Goal: Task Accomplishment & Management: Manage account settings

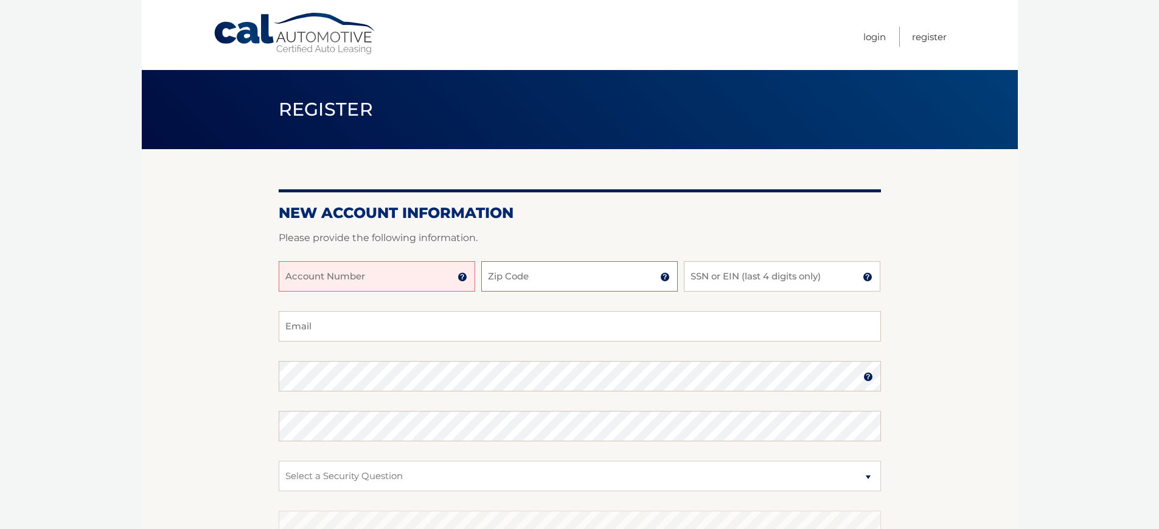
click at [565, 281] on input "Zip Code" at bounding box center [579, 276] width 197 height 30
type input "33558"
type input "dmendezr@hotmail.com"
click at [734, 274] on input "SSN or EIN (last 4 digits only)" at bounding box center [782, 276] width 197 height 30
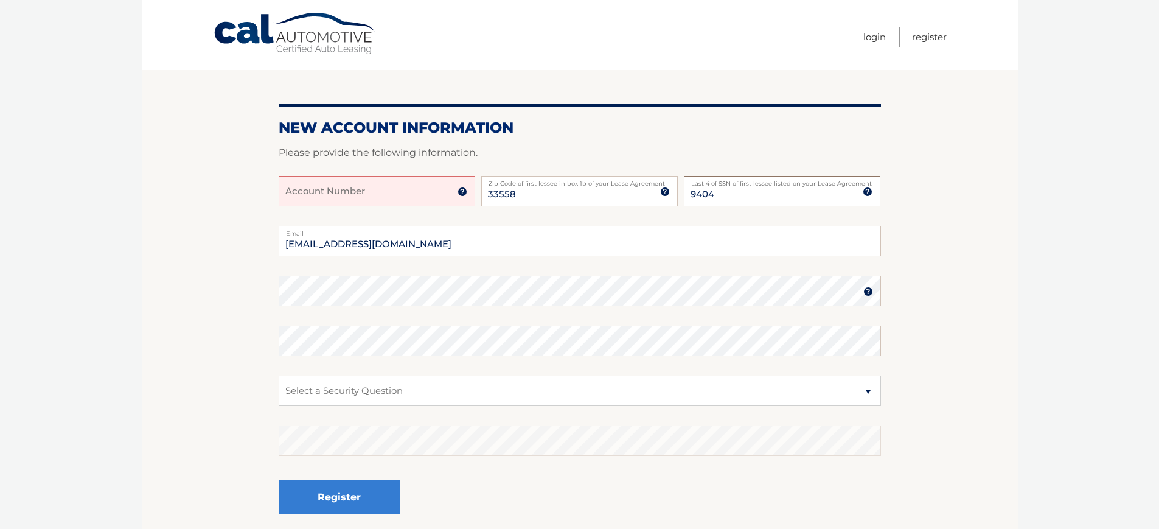
scroll to position [104, 0]
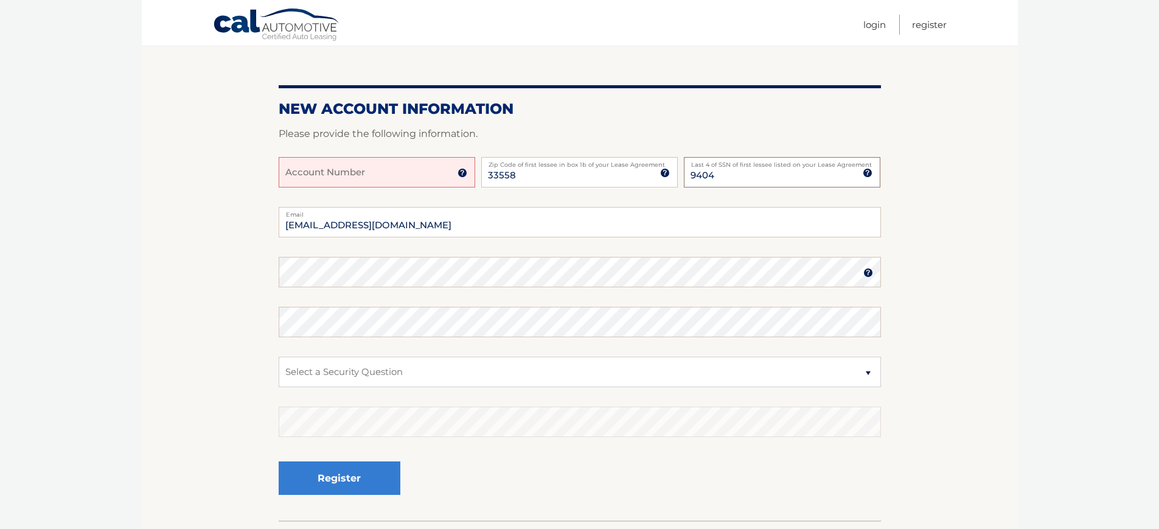
type input "9404"
click at [323, 375] on select "Select a Security Question What was the name of your elementary school? What is…" at bounding box center [580, 372] width 602 height 30
select select "2"
click at [279, 357] on select "Select a Security Question What was the name of your elementary school? What is…" at bounding box center [580, 372] width 602 height 30
click at [279, 461] on button "Register" at bounding box center [340, 477] width 122 height 33
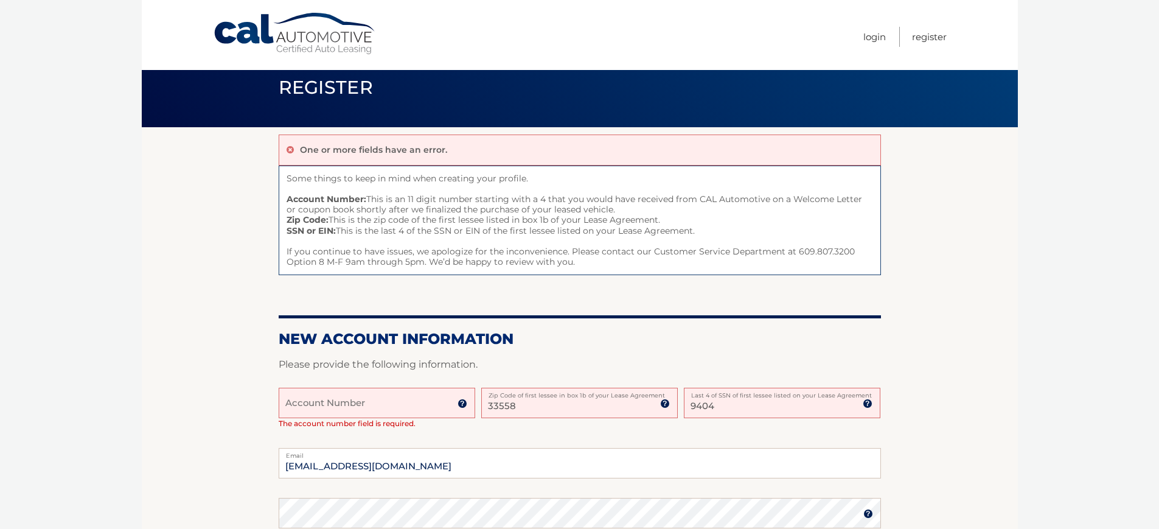
scroll to position [43, 0]
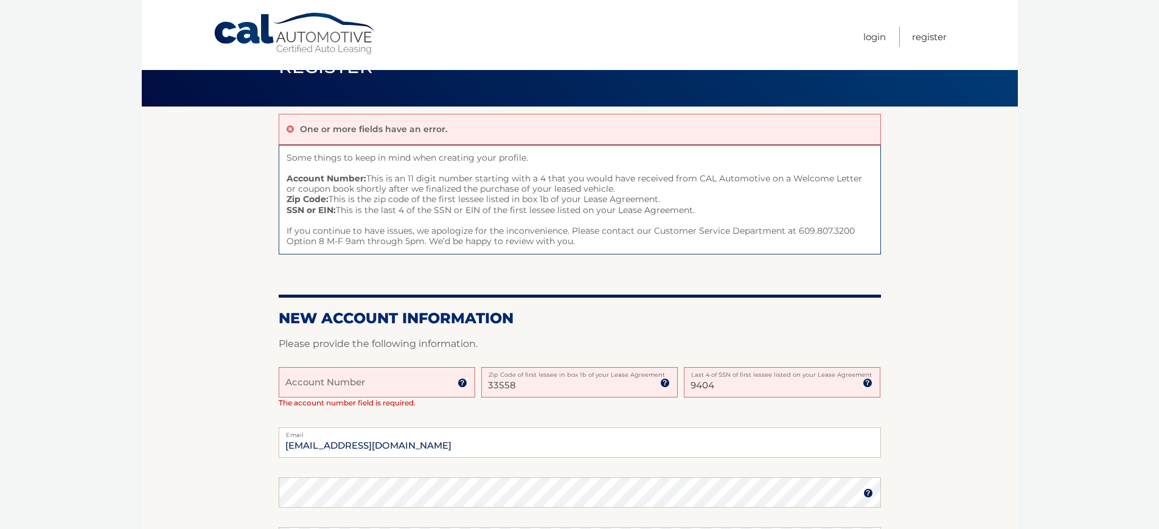
click at [412, 386] on input "Account Number" at bounding box center [377, 382] width 197 height 30
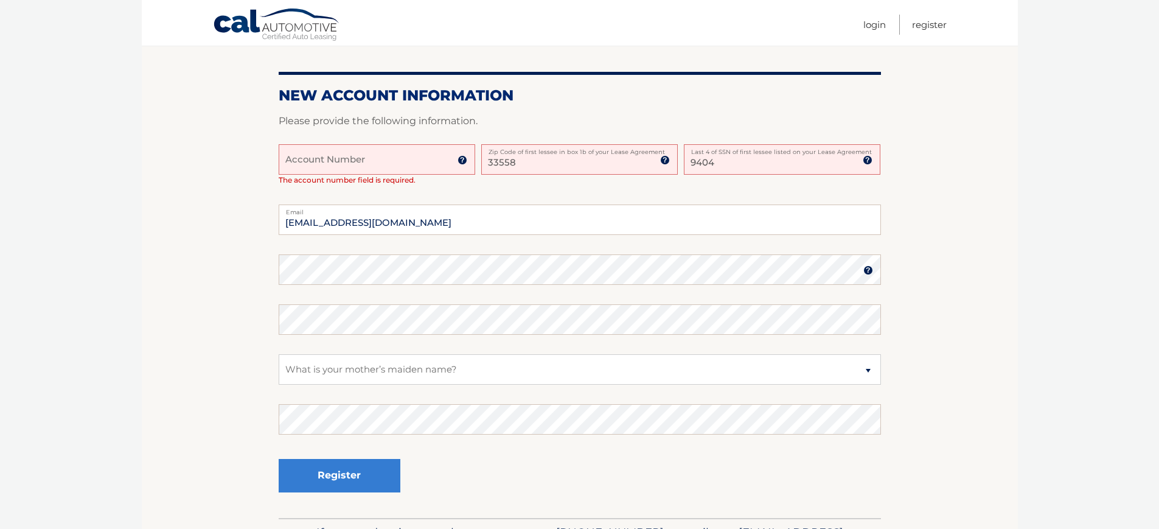
scroll to position [274, 0]
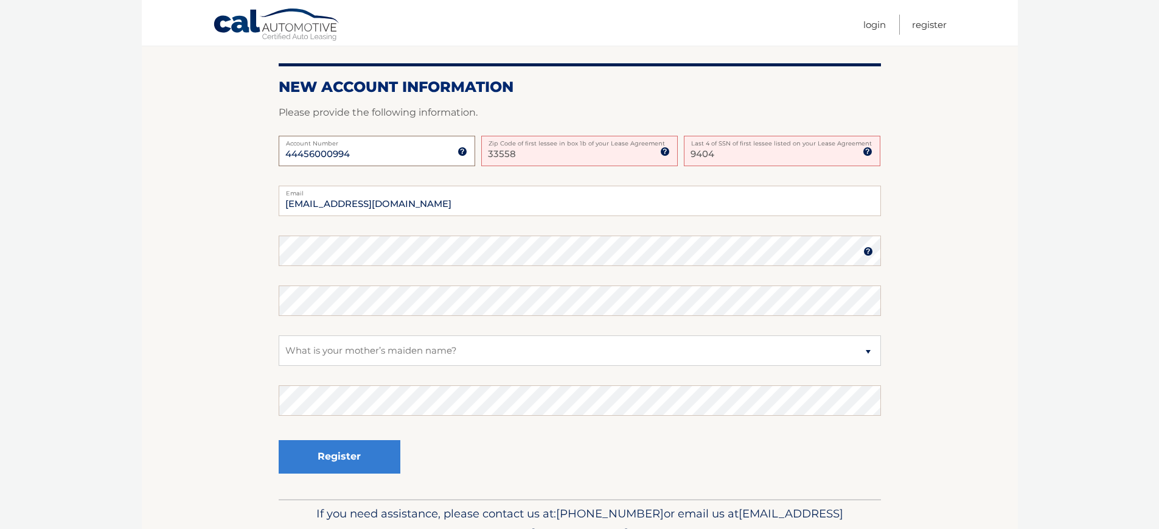
type input "44456000994"
click at [425, 353] on select "Select a Security Question What was the name of your elementary school? What is…" at bounding box center [580, 350] width 602 height 30
click at [279, 335] on select "Select a Security Question What was the name of your elementary school? What is…" at bounding box center [580, 350] width 602 height 30
click at [369, 464] on button "Register" at bounding box center [340, 456] width 122 height 33
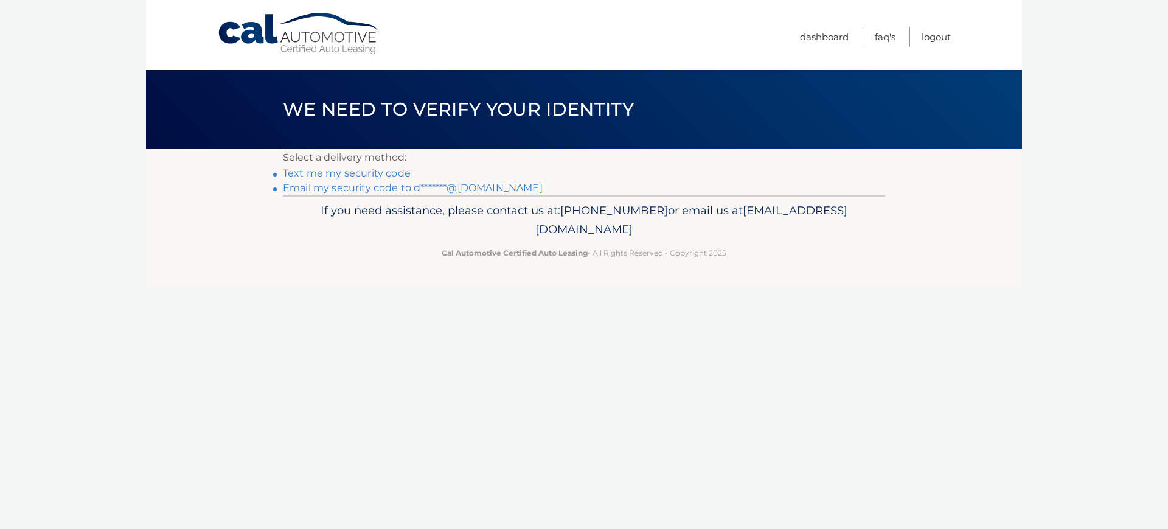
click at [396, 190] on link "Email my security code to d*******@hotmail.com" at bounding box center [413, 188] width 260 height 12
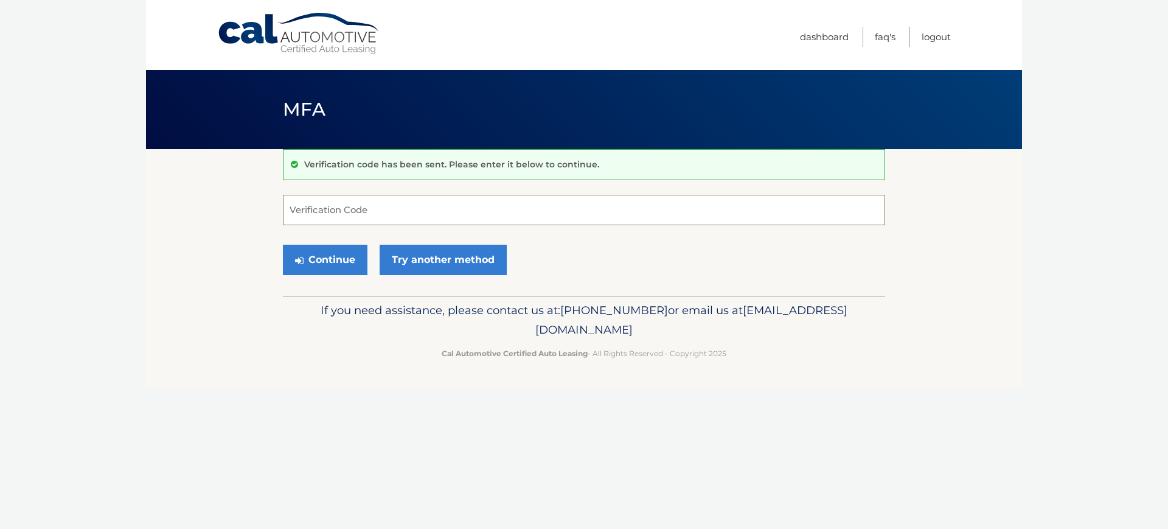
click at [338, 206] on input "Verification Code" at bounding box center [584, 210] width 602 height 30
paste input "041513"
type input "041513"
click at [338, 264] on button "Continue" at bounding box center [325, 260] width 85 height 30
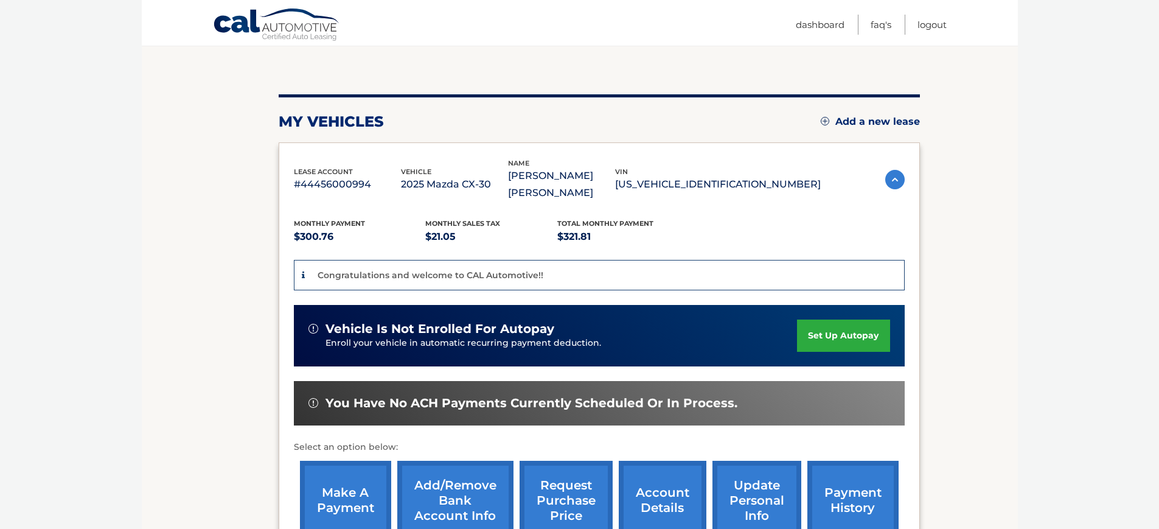
scroll to position [110, 0]
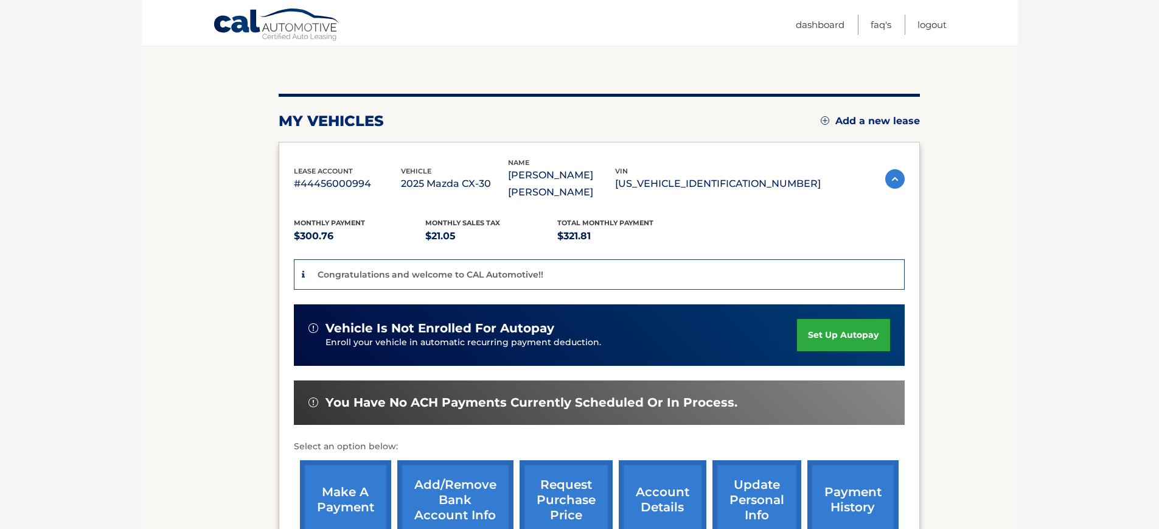
click at [857, 319] on link "set up autopay" at bounding box center [843, 335] width 92 height 32
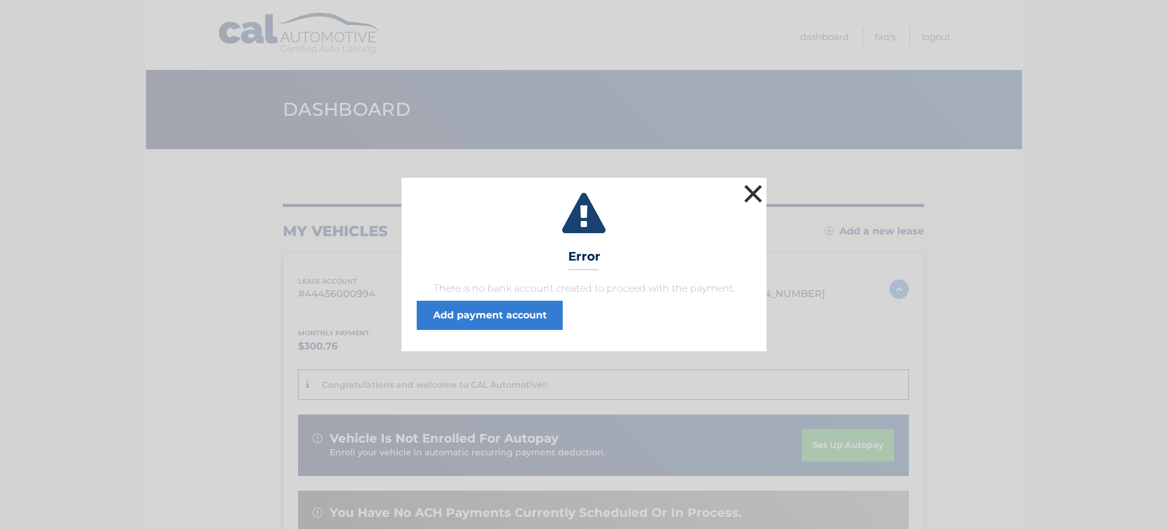
click at [759, 195] on button "×" at bounding box center [753, 193] width 24 height 24
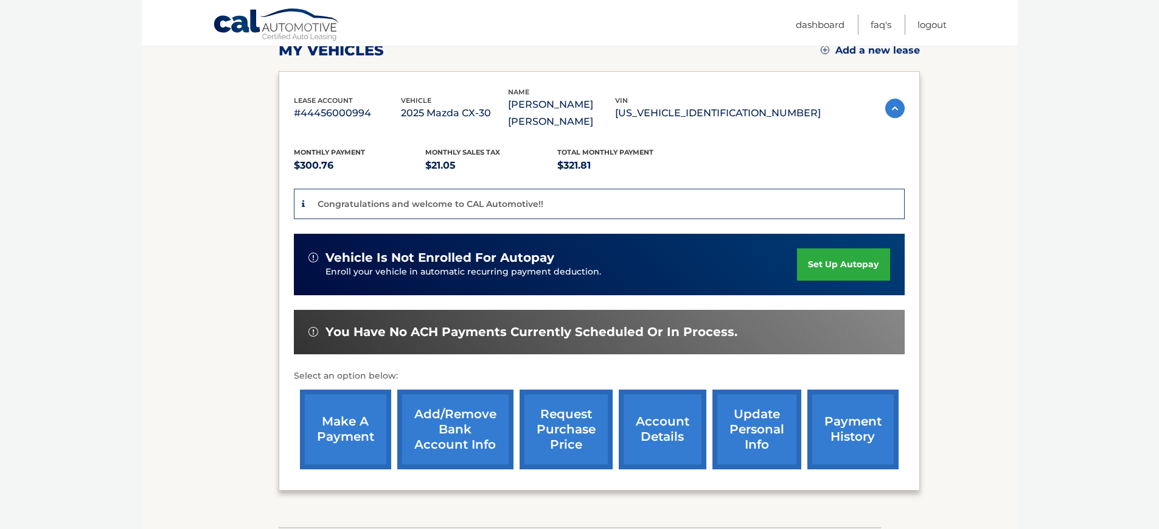
scroll to position [183, 0]
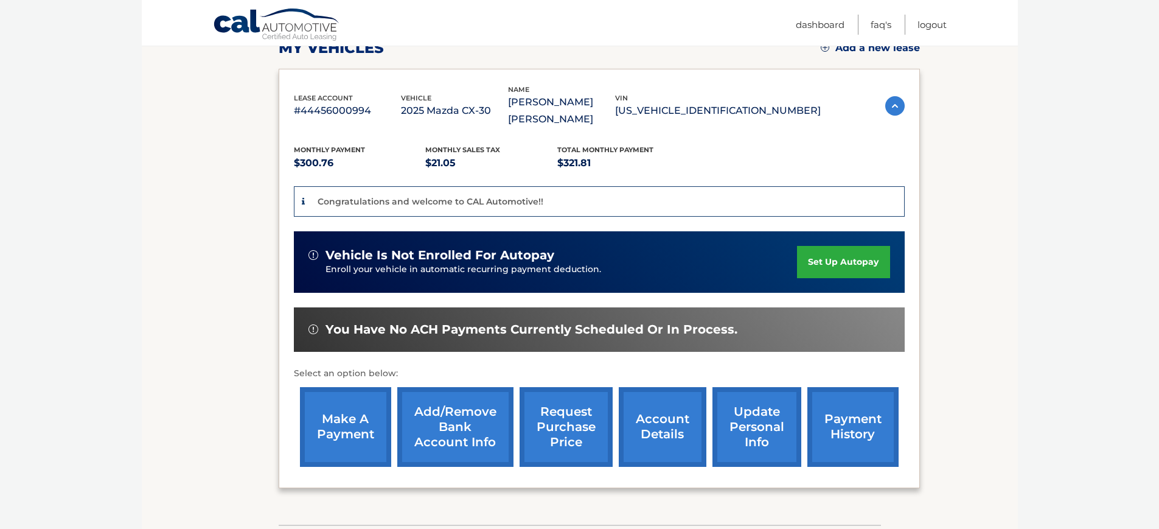
click at [857, 246] on link "set up autopay" at bounding box center [843, 262] width 92 height 32
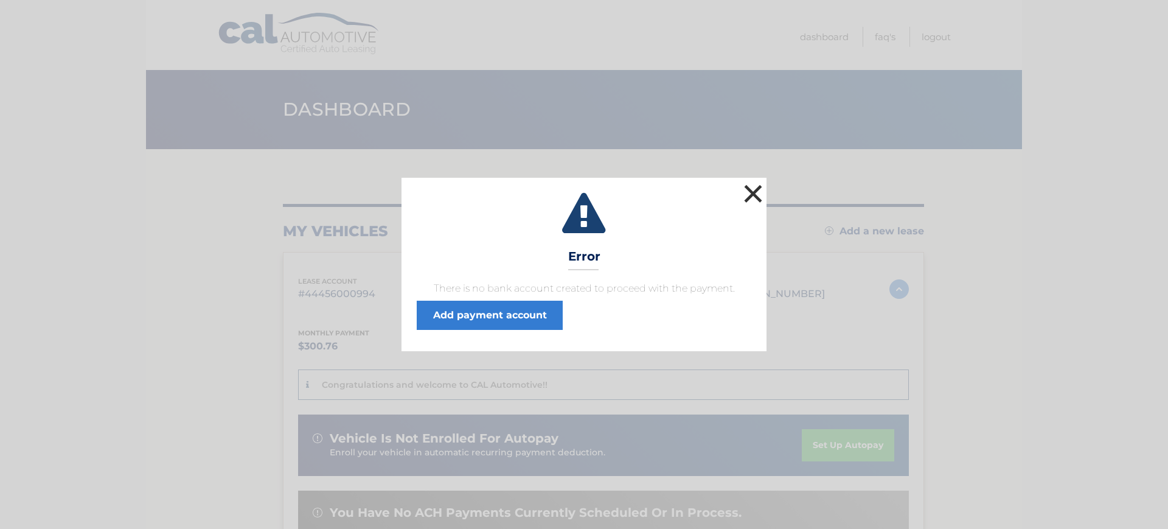
click at [752, 199] on button "×" at bounding box center [753, 193] width 24 height 24
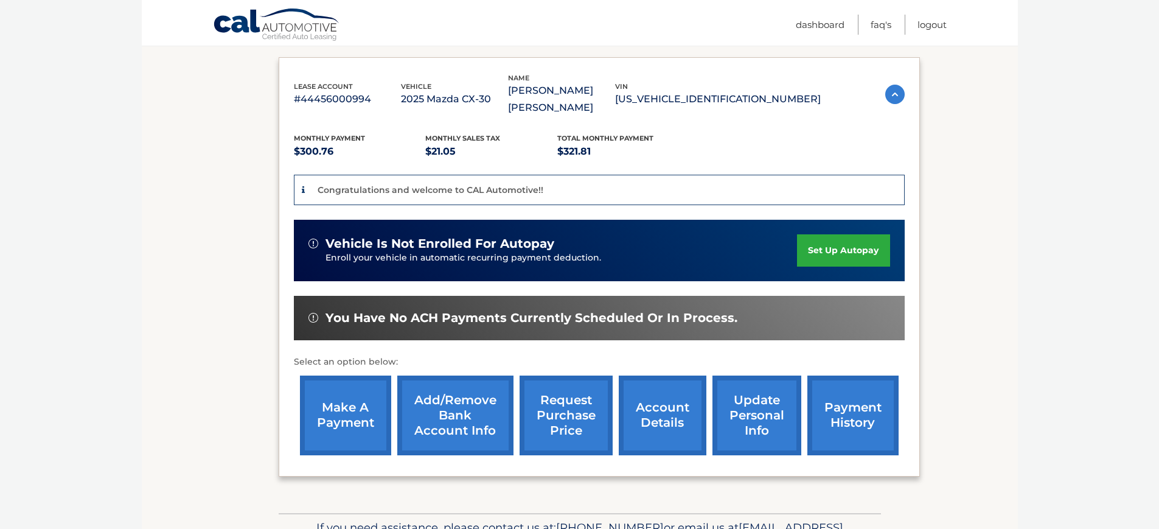
scroll to position [197, 0]
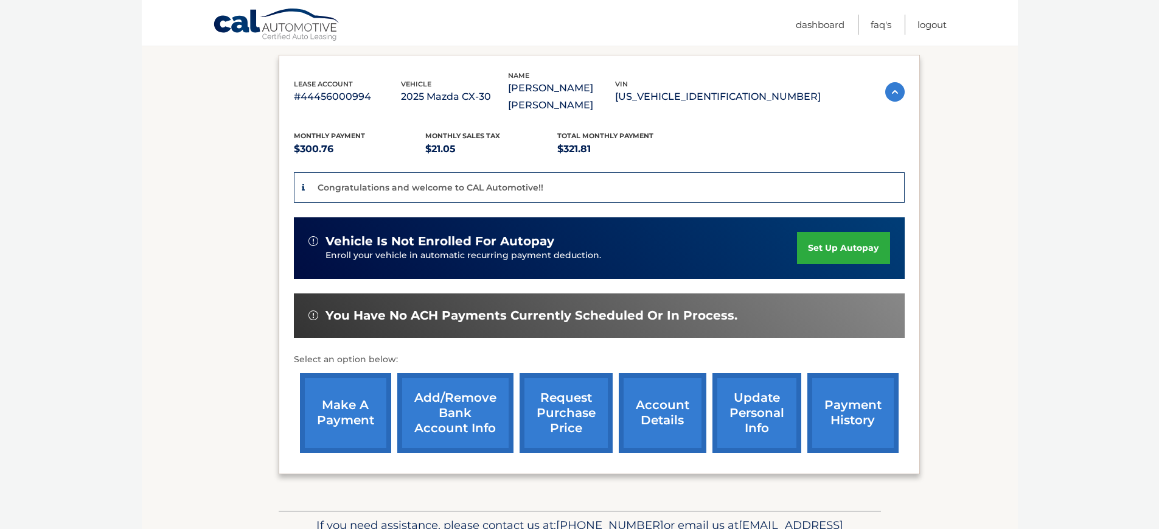
click at [478, 394] on link "Add/Remove bank account info" at bounding box center [455, 413] width 116 height 80
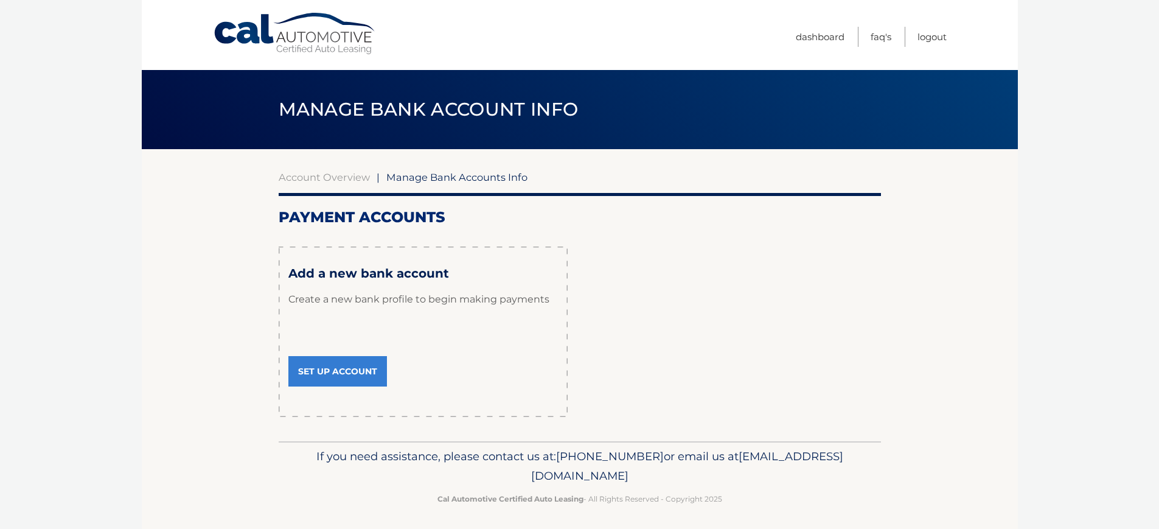
click at [351, 371] on link "Set Up Account" at bounding box center [337, 371] width 99 height 30
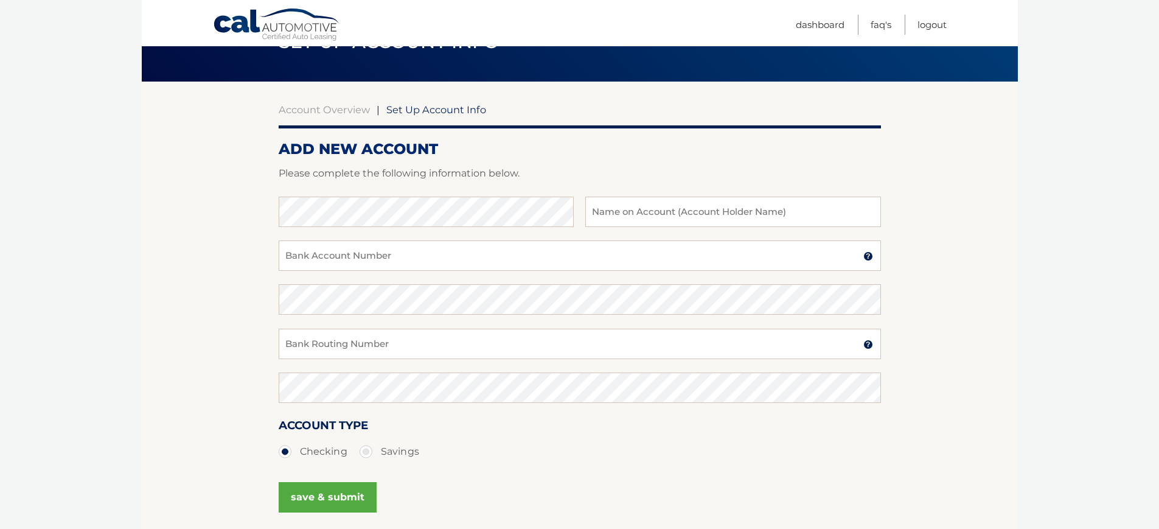
scroll to position [60, 0]
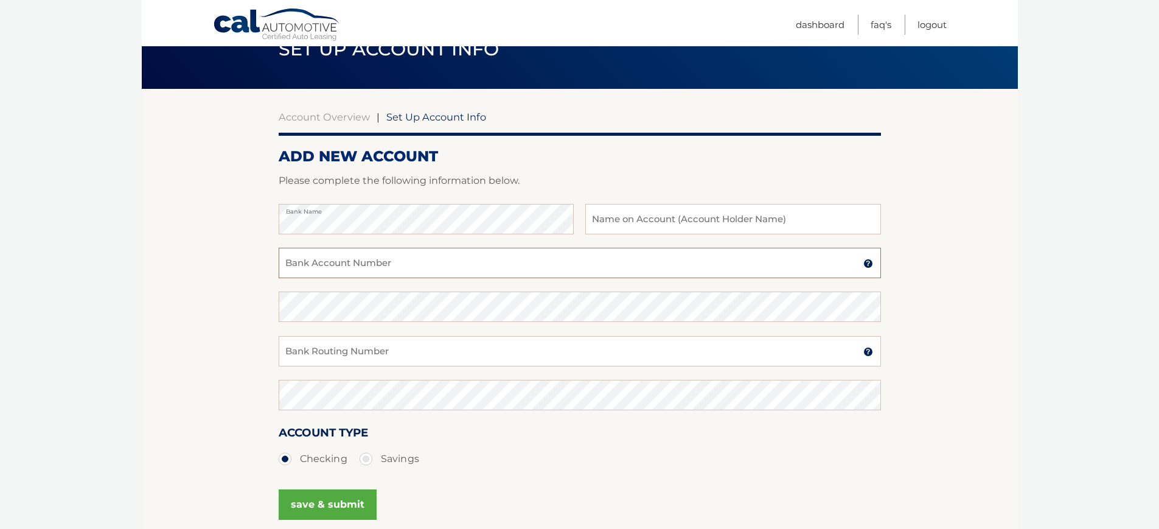
click at [413, 270] on input "Bank Account Number" at bounding box center [580, 263] width 602 height 30
paste input "104090811"
type input "104090811"
click at [379, 356] on input "Bank Routing Number" at bounding box center [580, 351] width 602 height 30
paste input "063216608"
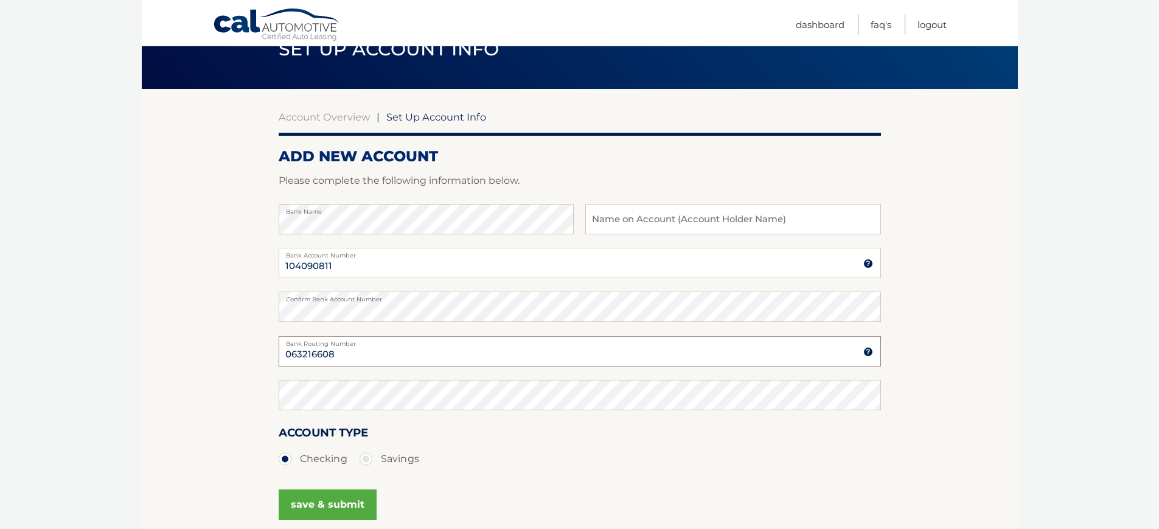
type input "063216608"
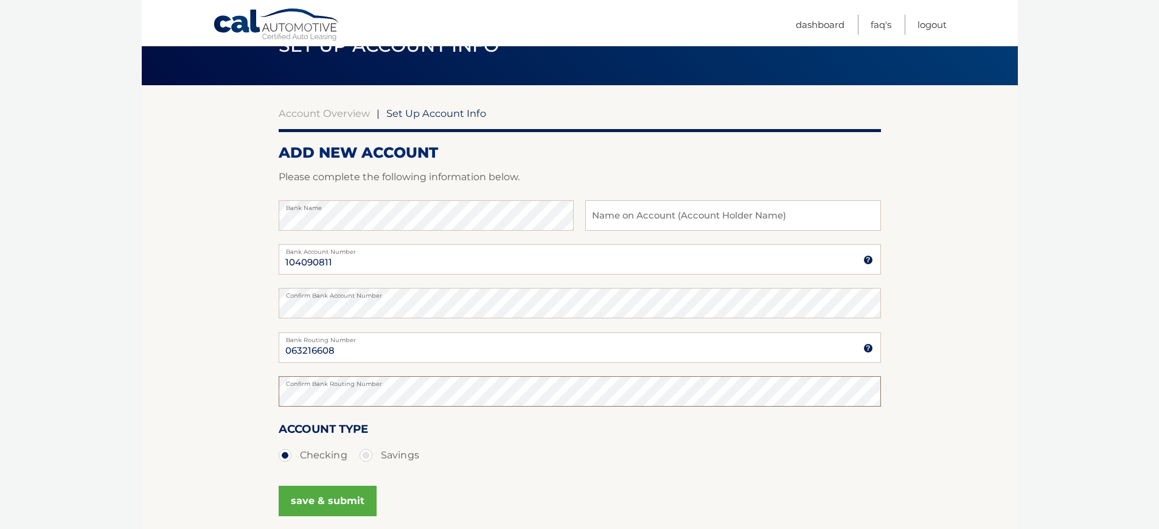
scroll to position [65, 0]
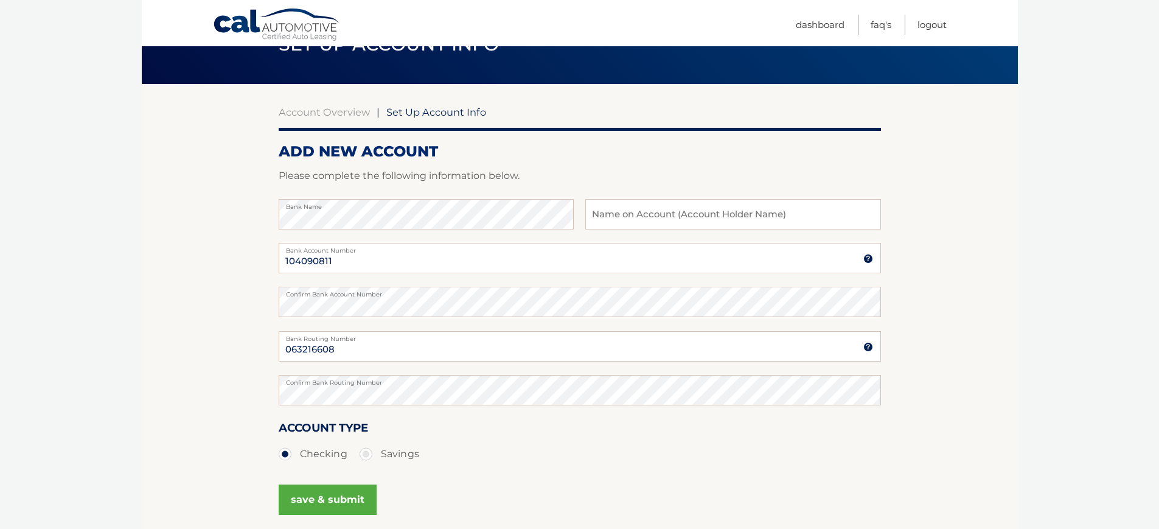
click at [370, 454] on label "Savings" at bounding box center [390, 454] width 60 height 24
click at [370, 454] on input "Savings" at bounding box center [371, 451] width 12 height 19
radio input "true"
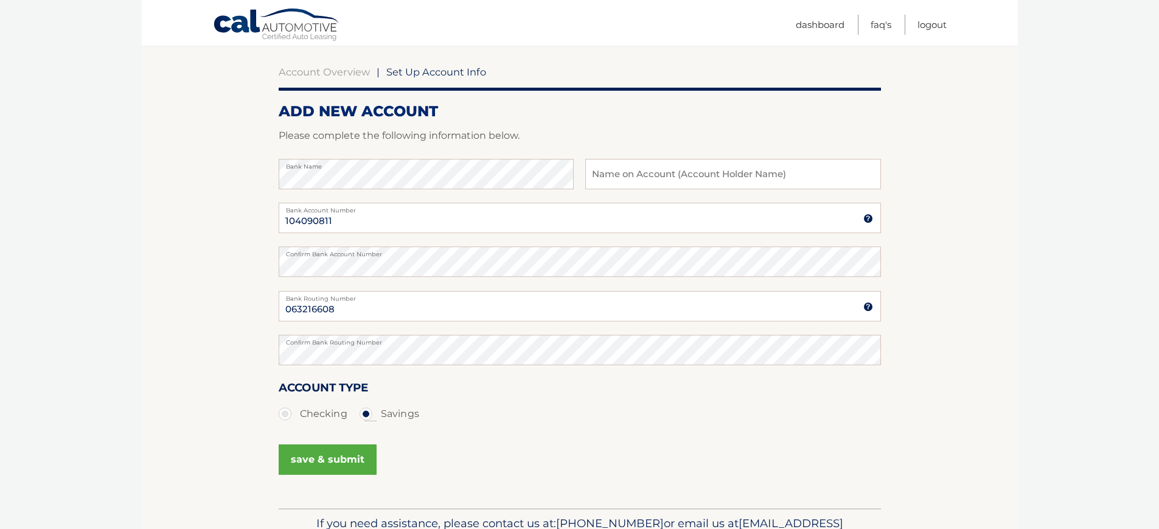
scroll to position [106, 0]
click at [787, 173] on input "text" at bounding box center [732, 173] width 295 height 30
paste input "Royal Bank USA"
type input "Royal Bank USA"
click at [339, 457] on button "save & submit" at bounding box center [328, 459] width 98 height 30
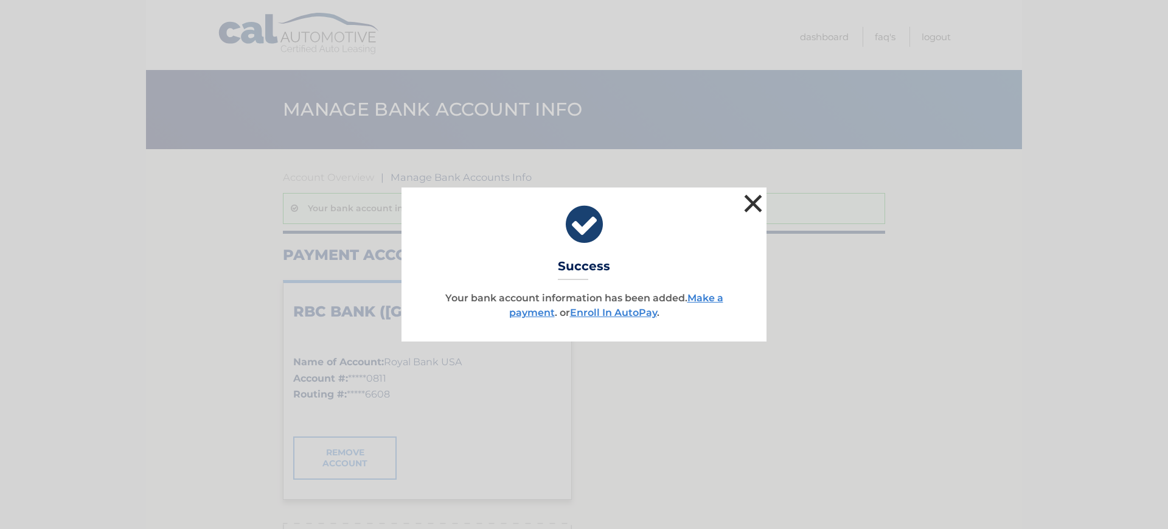
click at [756, 207] on button "×" at bounding box center [753, 203] width 24 height 24
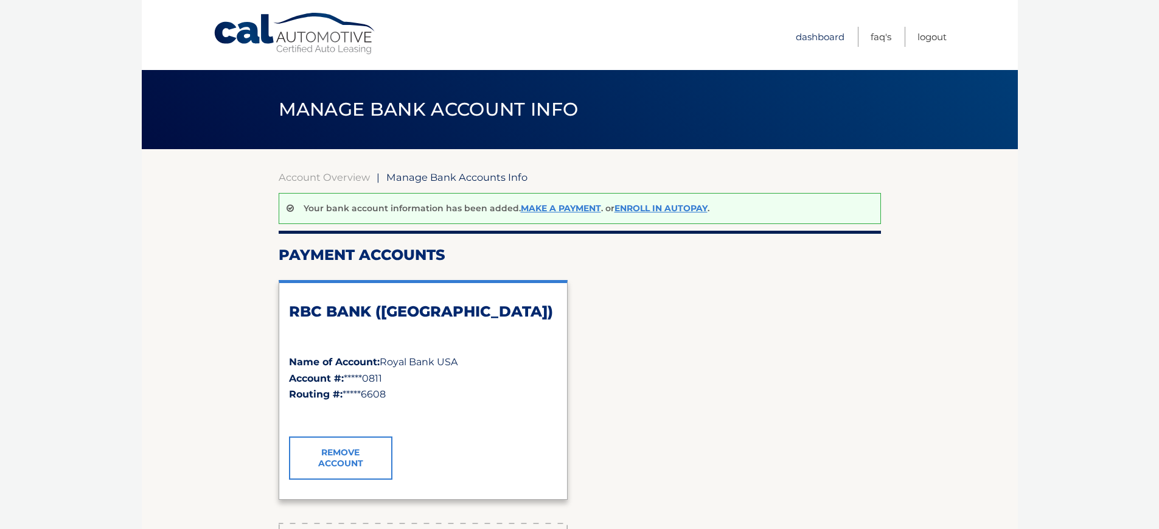
click at [835, 41] on link "Dashboard" at bounding box center [820, 37] width 49 height 20
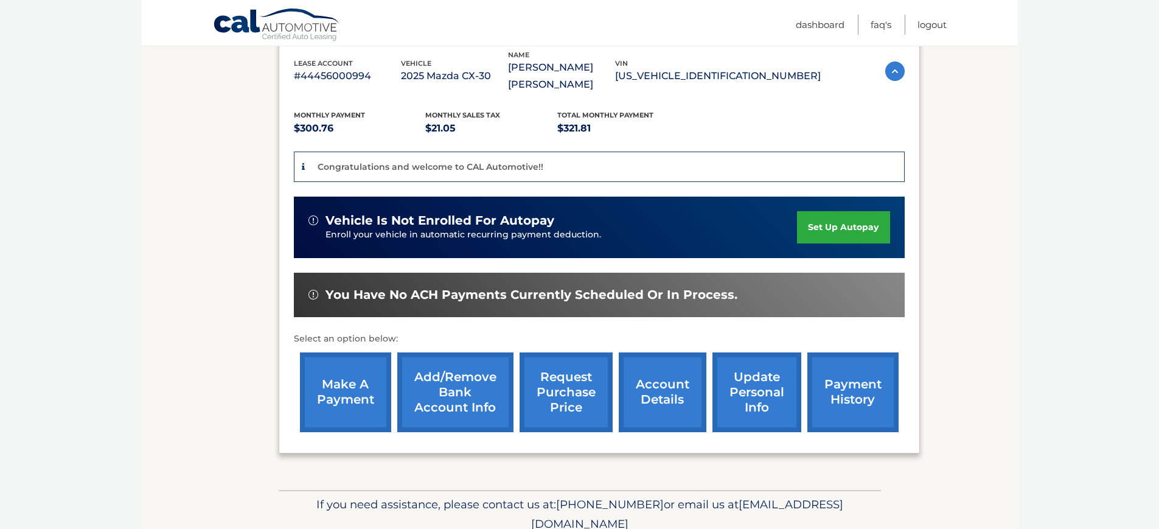
scroll to position [218, 0]
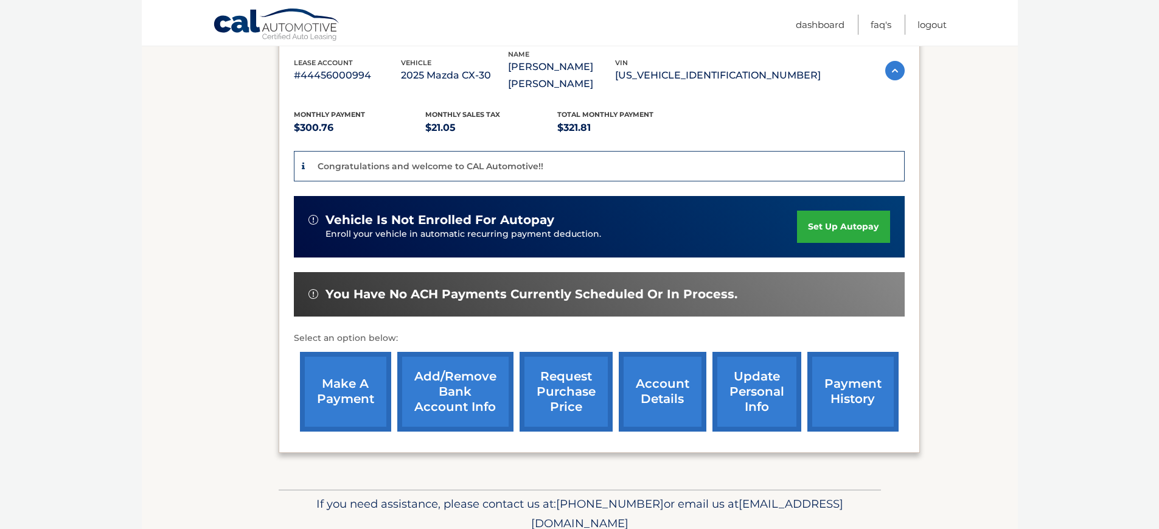
click at [674, 386] on link "account details" at bounding box center [663, 392] width 88 height 80
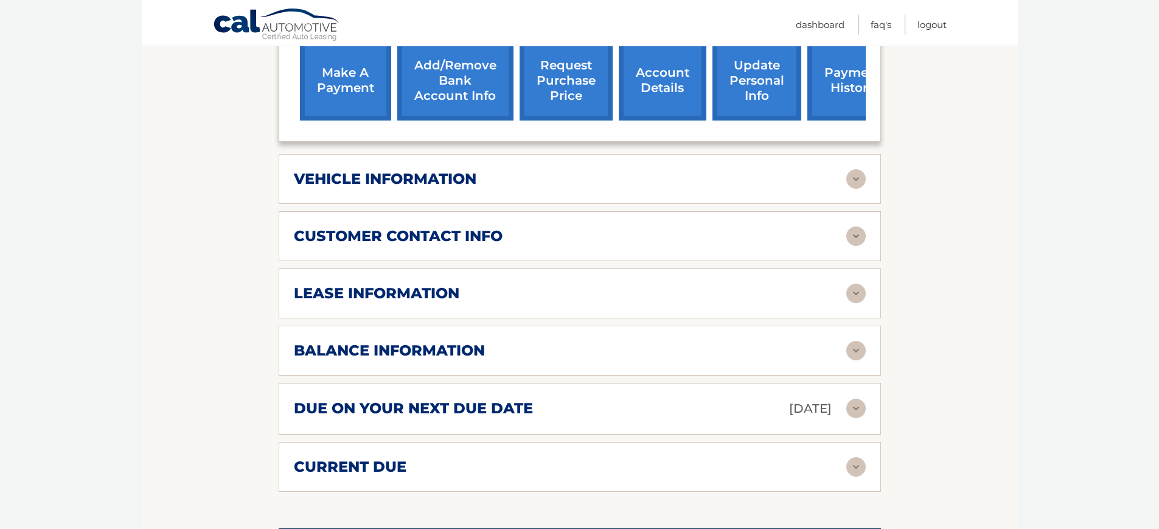
scroll to position [603, 0]
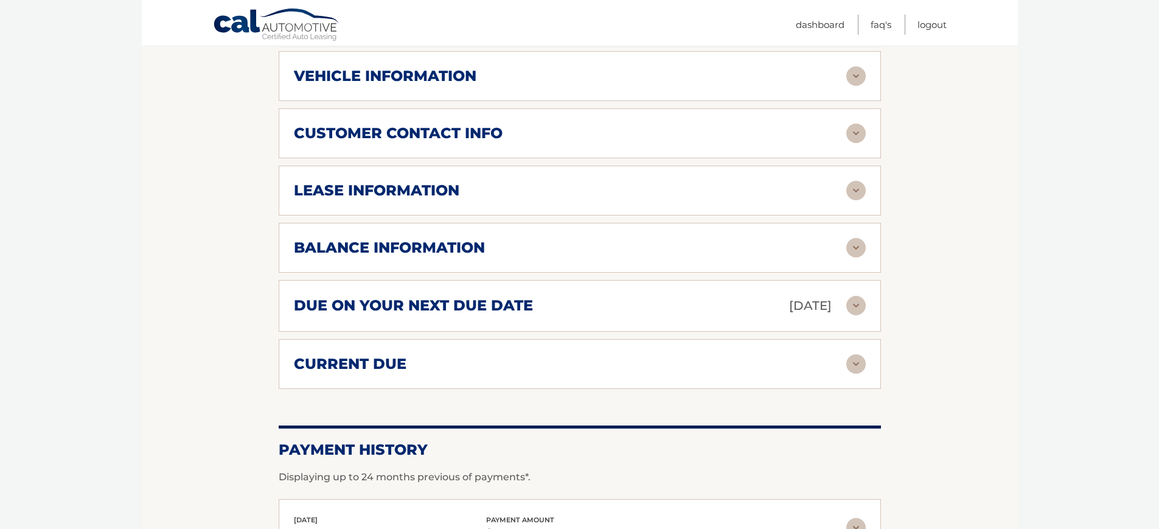
click at [859, 194] on img at bounding box center [855, 190] width 19 height 19
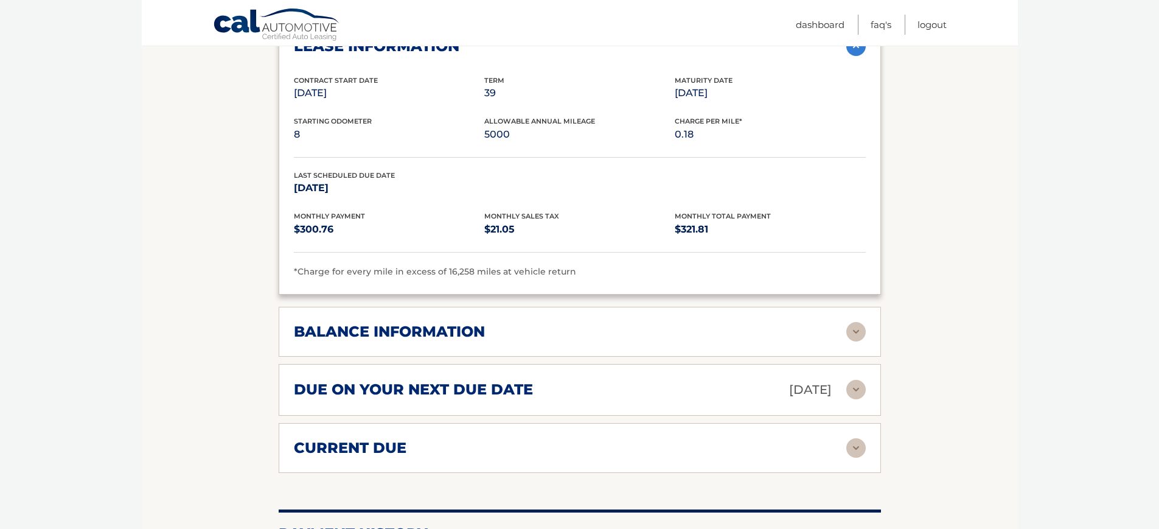
scroll to position [761, 0]
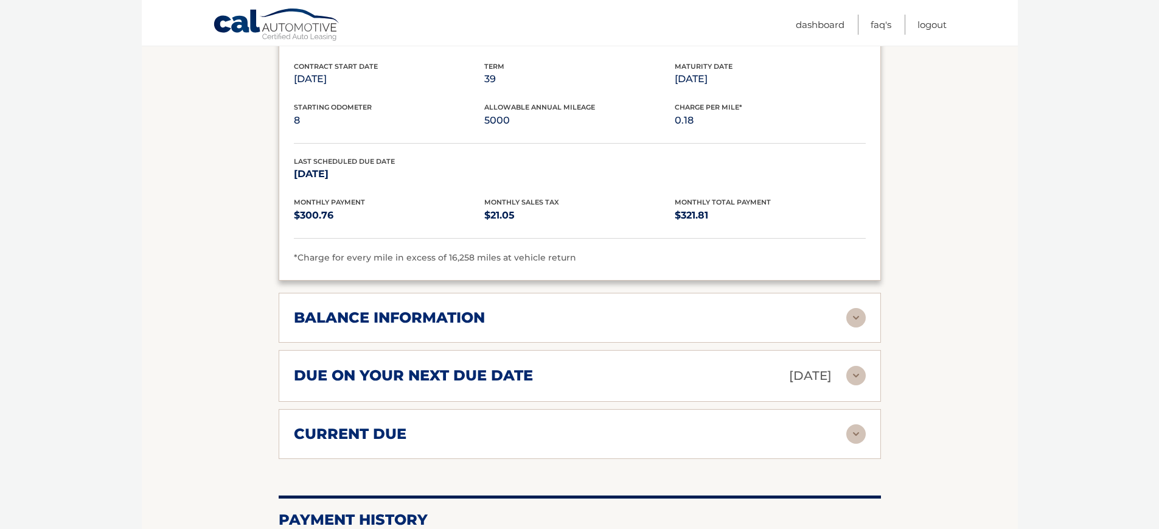
click at [856, 322] on img at bounding box center [855, 317] width 19 height 19
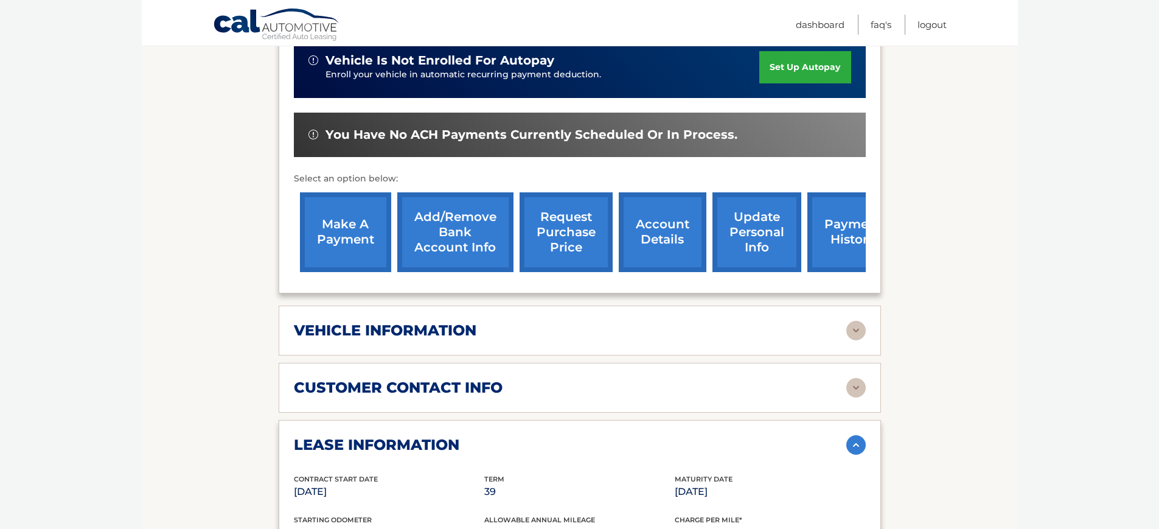
scroll to position [348, 0]
click at [808, 69] on link "set up autopay" at bounding box center [804, 68] width 91 height 32
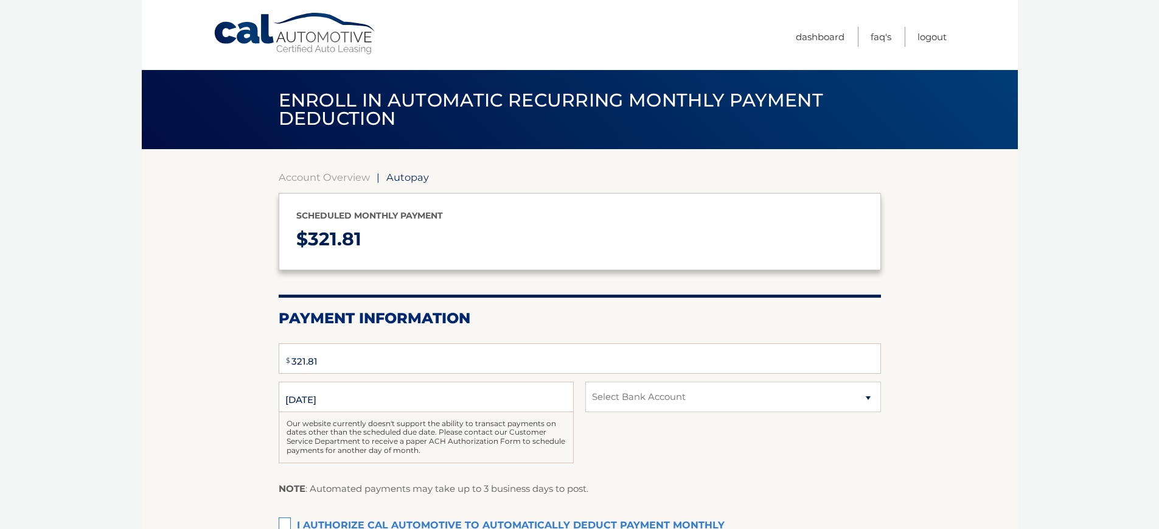
select select "MTRiODFhNjUtZmE5Yi00NTE1LWE4OWQtYmI1ZWY4MDc2NGEw"
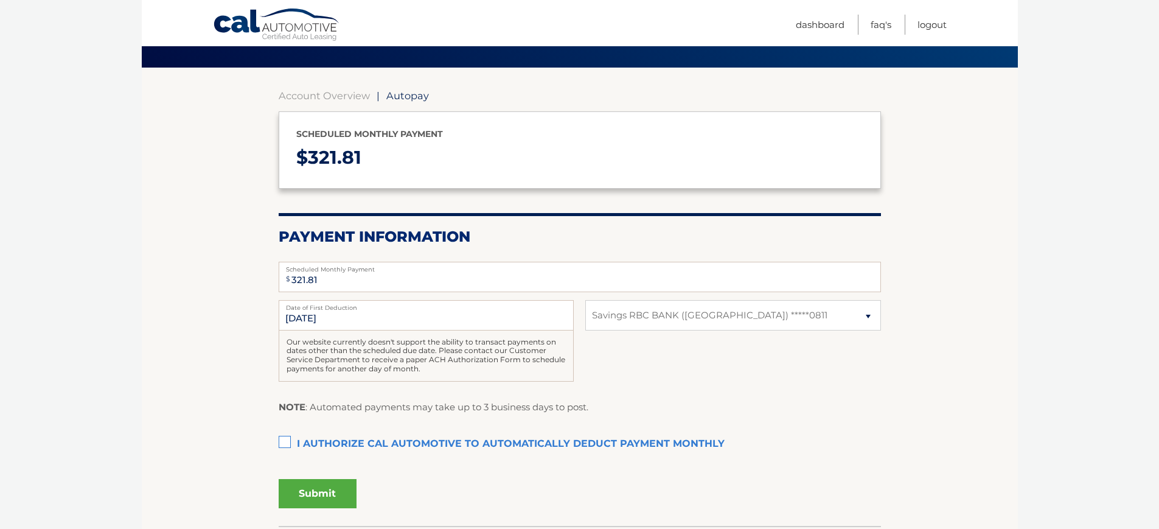
scroll to position [94, 0]
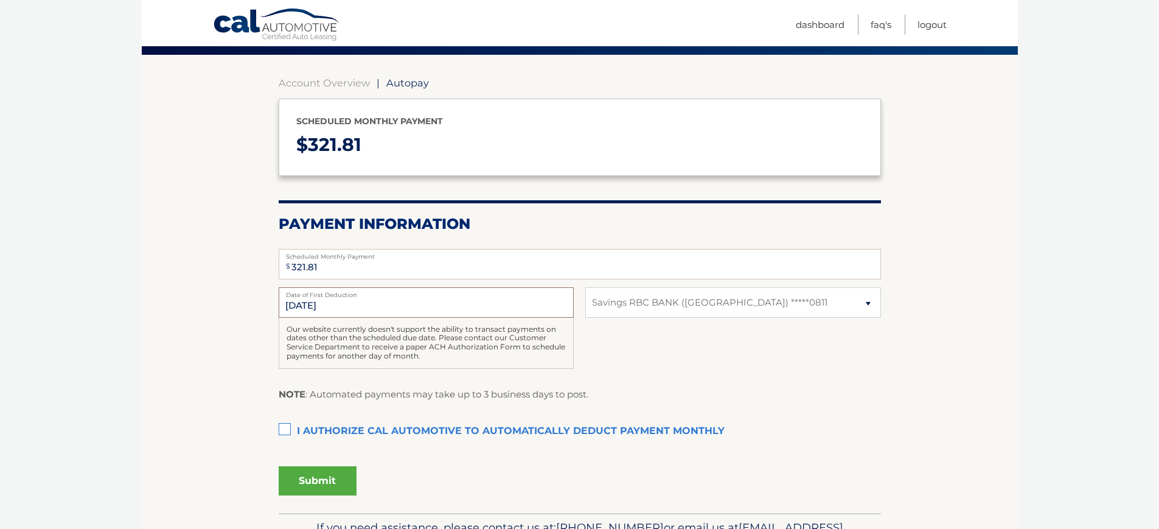
click at [342, 305] on input "[DATE]" at bounding box center [426, 302] width 295 height 30
drag, startPoint x: 338, startPoint y: 304, endPoint x: 251, endPoint y: 309, distance: 87.1
click at [251, 309] on section "Account Overview | Autopay Scheduled monthly payment $ 321.81 Payment Informati…" at bounding box center [580, 284] width 876 height 458
click at [298, 308] on input "9/13/2025" at bounding box center [426, 302] width 295 height 30
click at [725, 300] on select "Select Bank Account Savings RBC BANK (GA) *****0811" at bounding box center [732, 302] width 295 height 30
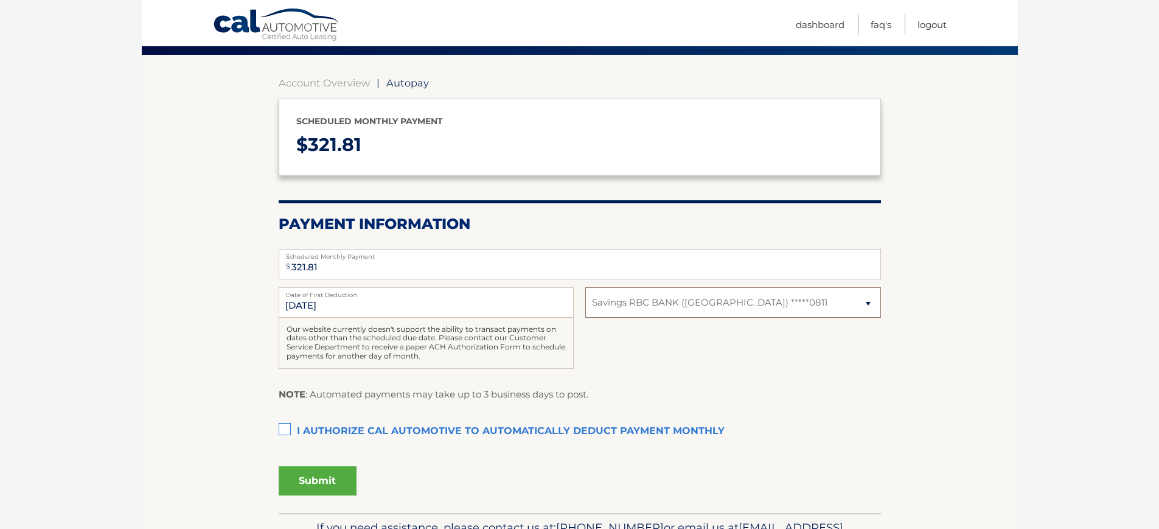
click at [585, 287] on select "Select Bank Account Savings RBC BANK (GA) *****0811" at bounding box center [732, 302] width 295 height 30
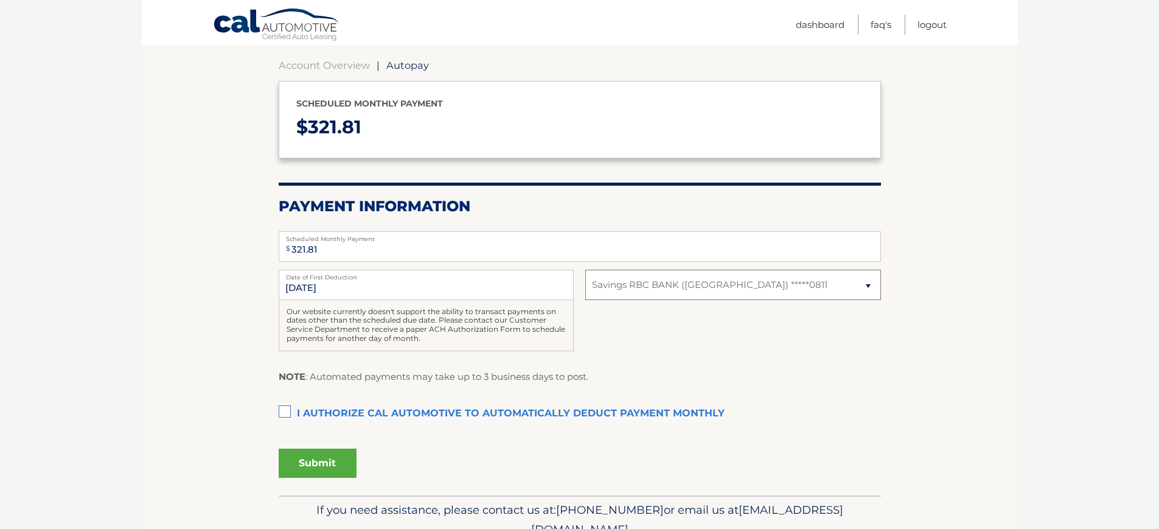
scroll to position [108, 0]
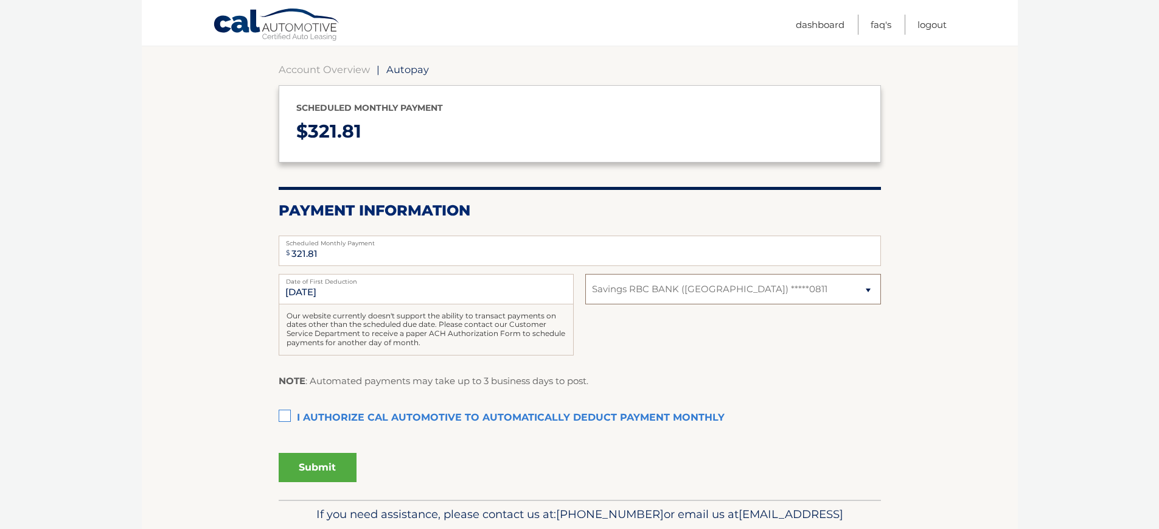
click at [718, 290] on select "Select Bank Account Savings RBC BANK (GA) *****0811" at bounding box center [732, 289] width 295 height 30
click at [585, 274] on select "Select Bank Account Savings RBC BANK (GA) *****0811" at bounding box center [732, 289] width 295 height 30
click at [791, 342] on div "9/13/2025 Date of First Deduction Our website currently doesn't support the abi…" at bounding box center [580, 321] width 602 height 95
click at [367, 287] on input "9/13/2025" at bounding box center [426, 289] width 295 height 30
click at [289, 422] on label "I authorize cal automotive to automatically deduct payment monthly This checkbo…" at bounding box center [580, 418] width 602 height 24
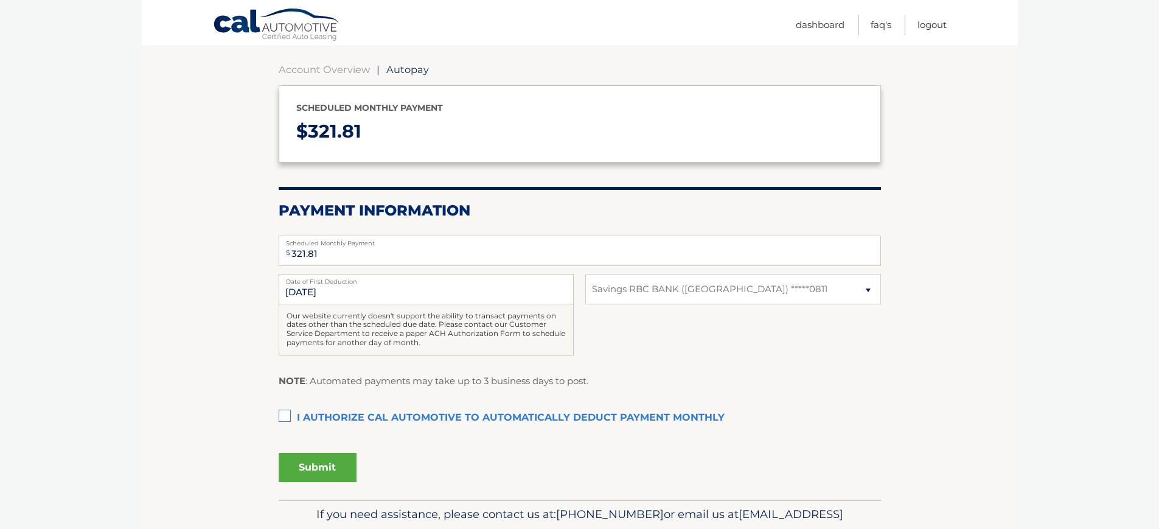
click at [0, 0] on input "I authorize cal automotive to automatically deduct payment monthly This checkbo…" at bounding box center [0, 0] width 0 height 0
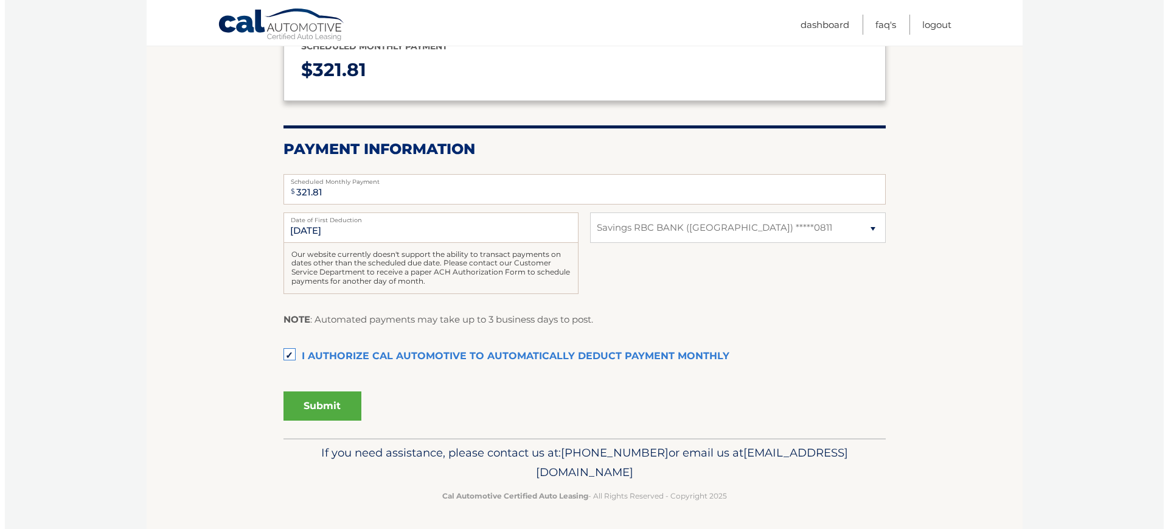
scroll to position [170, 0]
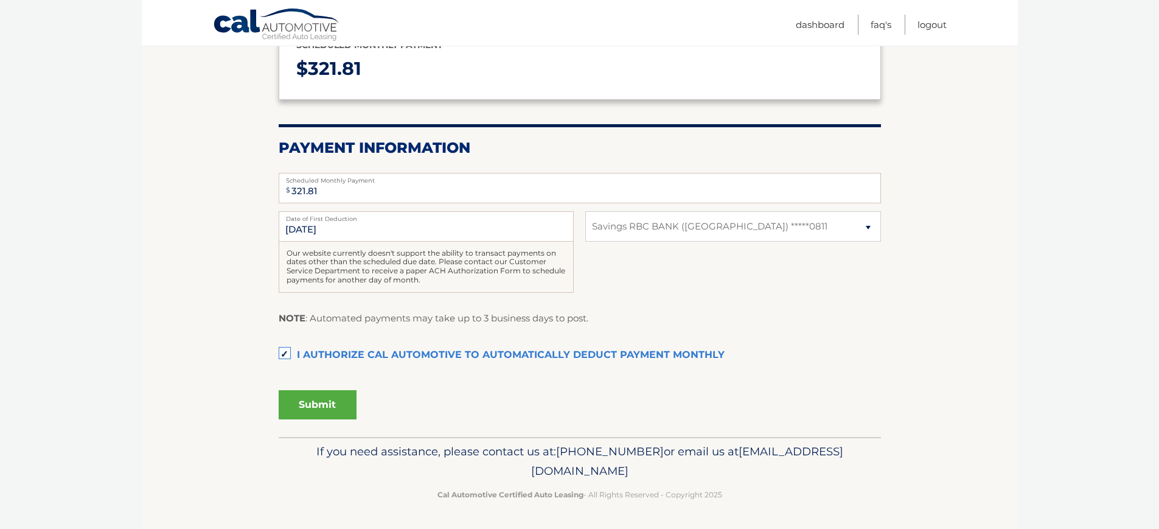
click at [319, 408] on button "Submit" at bounding box center [318, 404] width 78 height 29
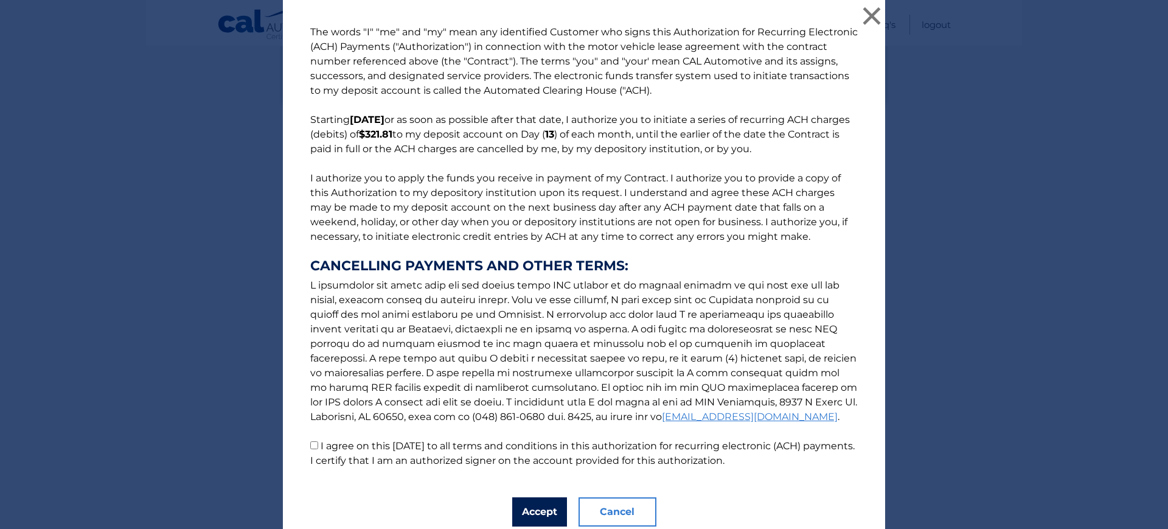
click at [537, 509] on button "Accept" at bounding box center [539, 511] width 55 height 29
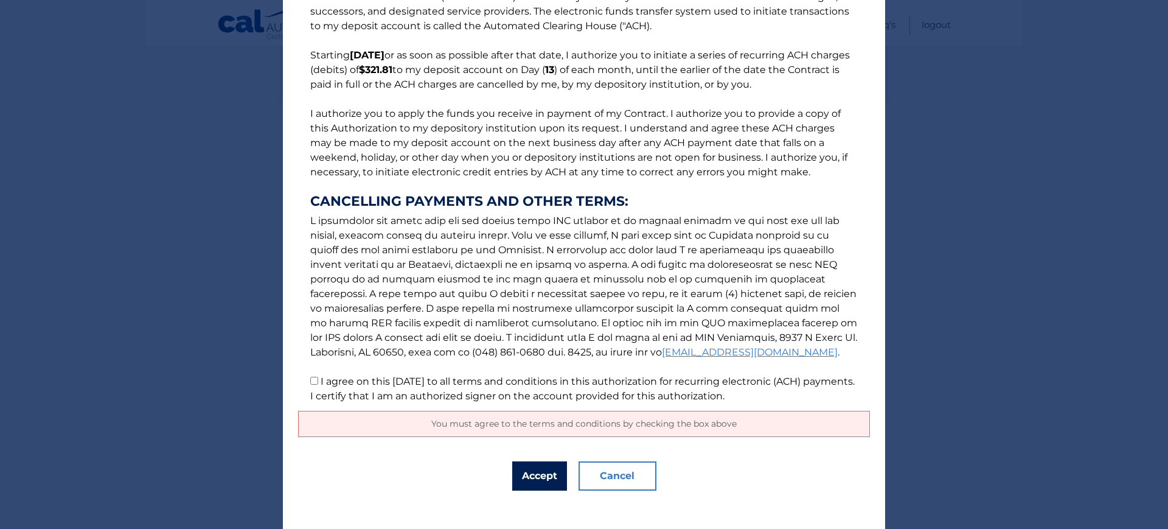
scroll to position [75, 0]
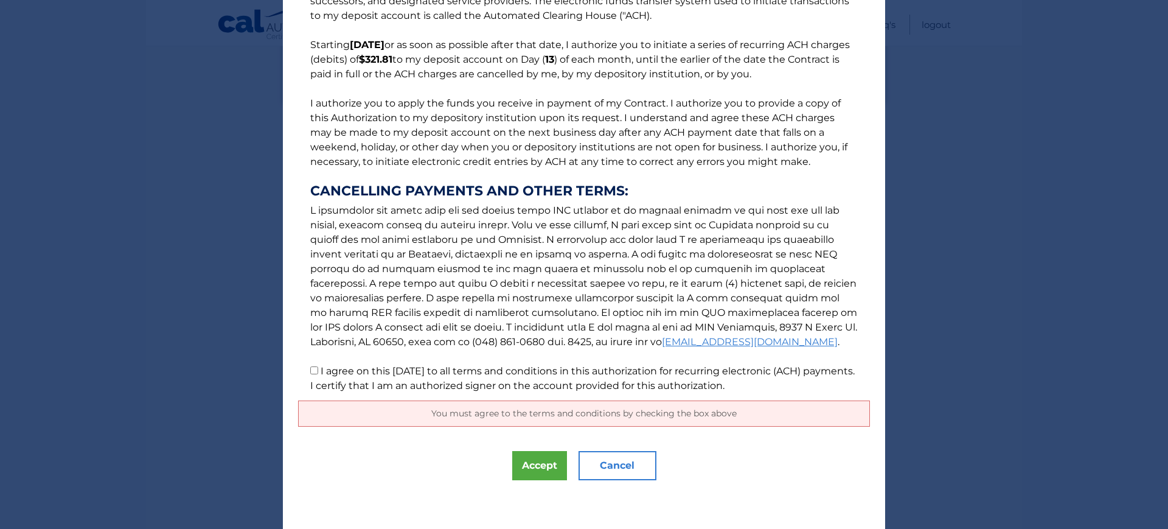
click at [310, 372] on input "I agree on this 09/05/2025 to all terms and conditions in this authorization fo…" at bounding box center [314, 370] width 8 height 8
checkbox input "true"
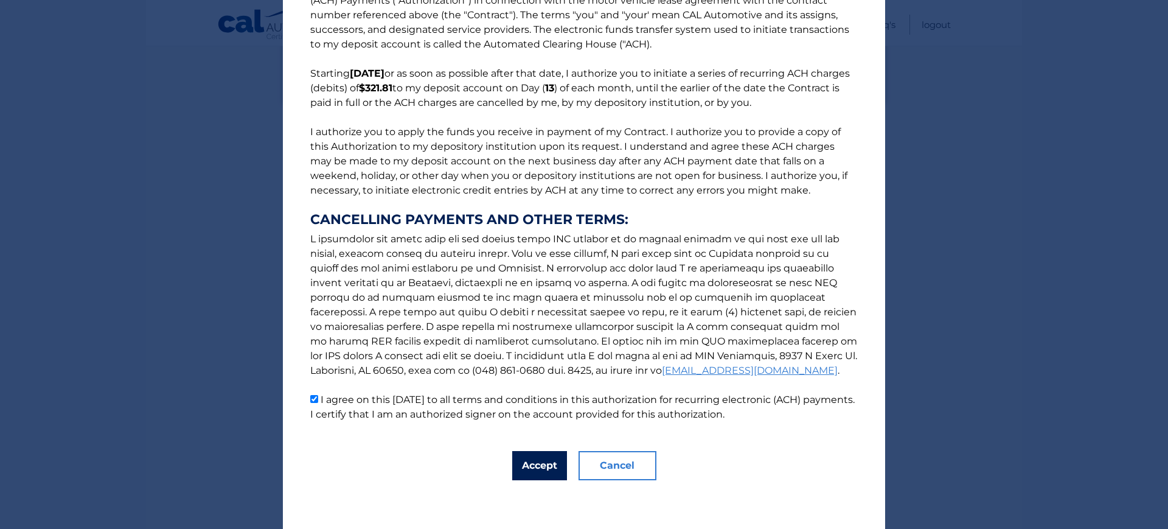
click at [535, 464] on button "Accept" at bounding box center [539, 465] width 55 height 29
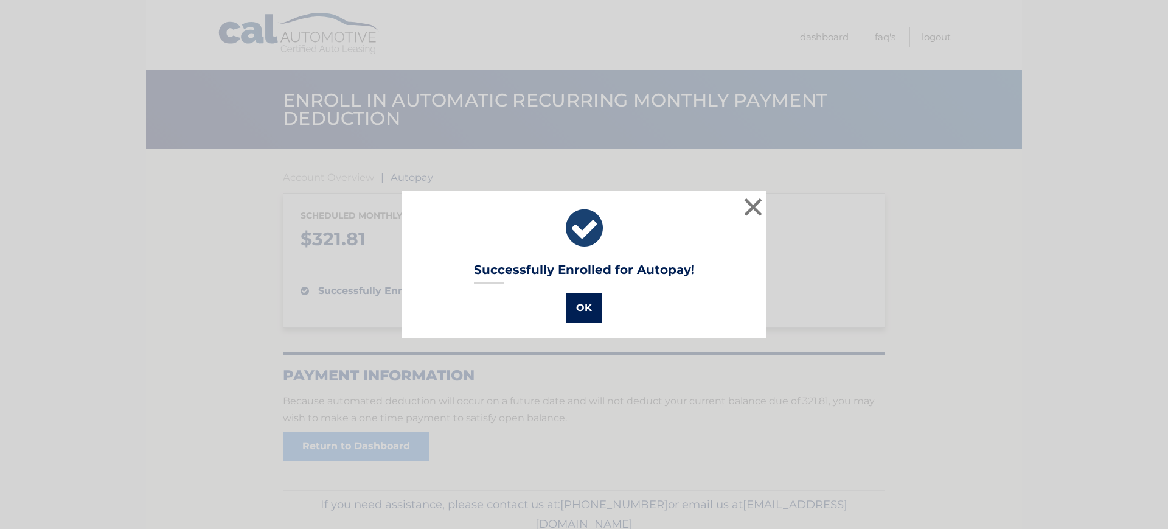
click at [573, 302] on button "OK" at bounding box center [584, 307] width 35 height 29
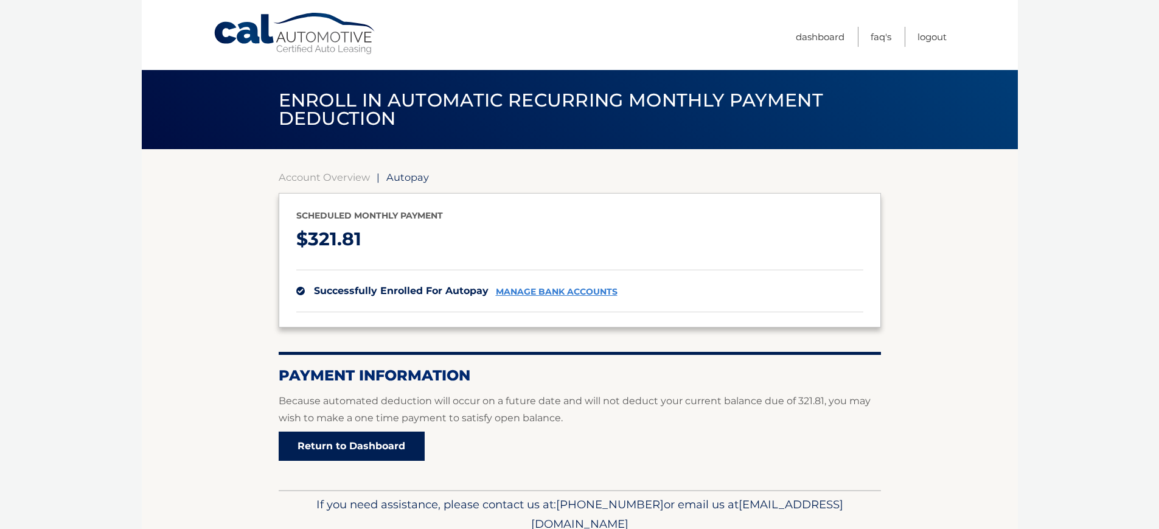
click at [371, 448] on link "Return to Dashboard" at bounding box center [352, 445] width 146 height 29
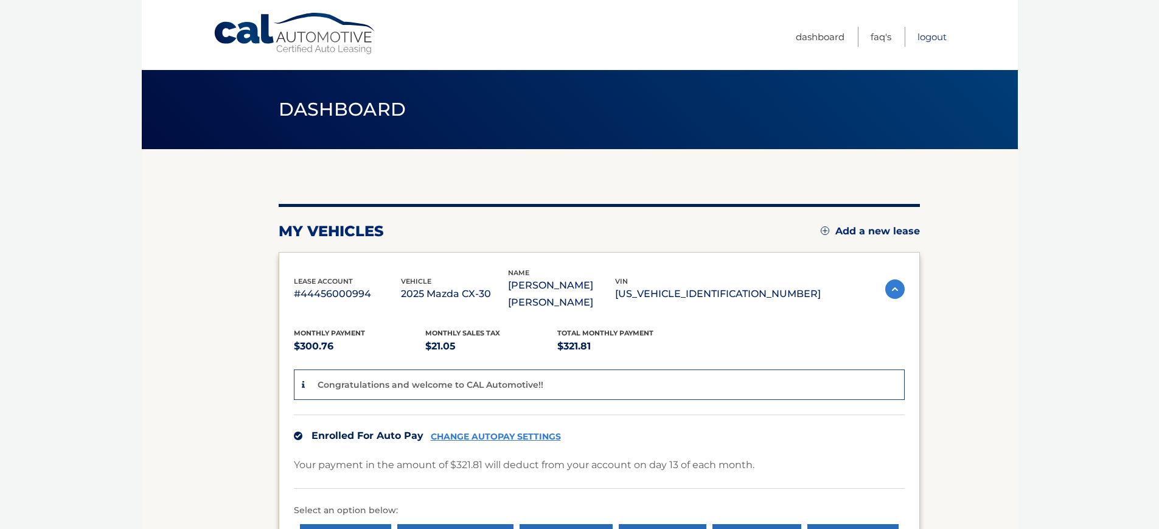
click at [945, 41] on link "Logout" at bounding box center [932, 37] width 29 height 20
